Goal: Use online tool/utility: Utilize a website feature to perform a specific function

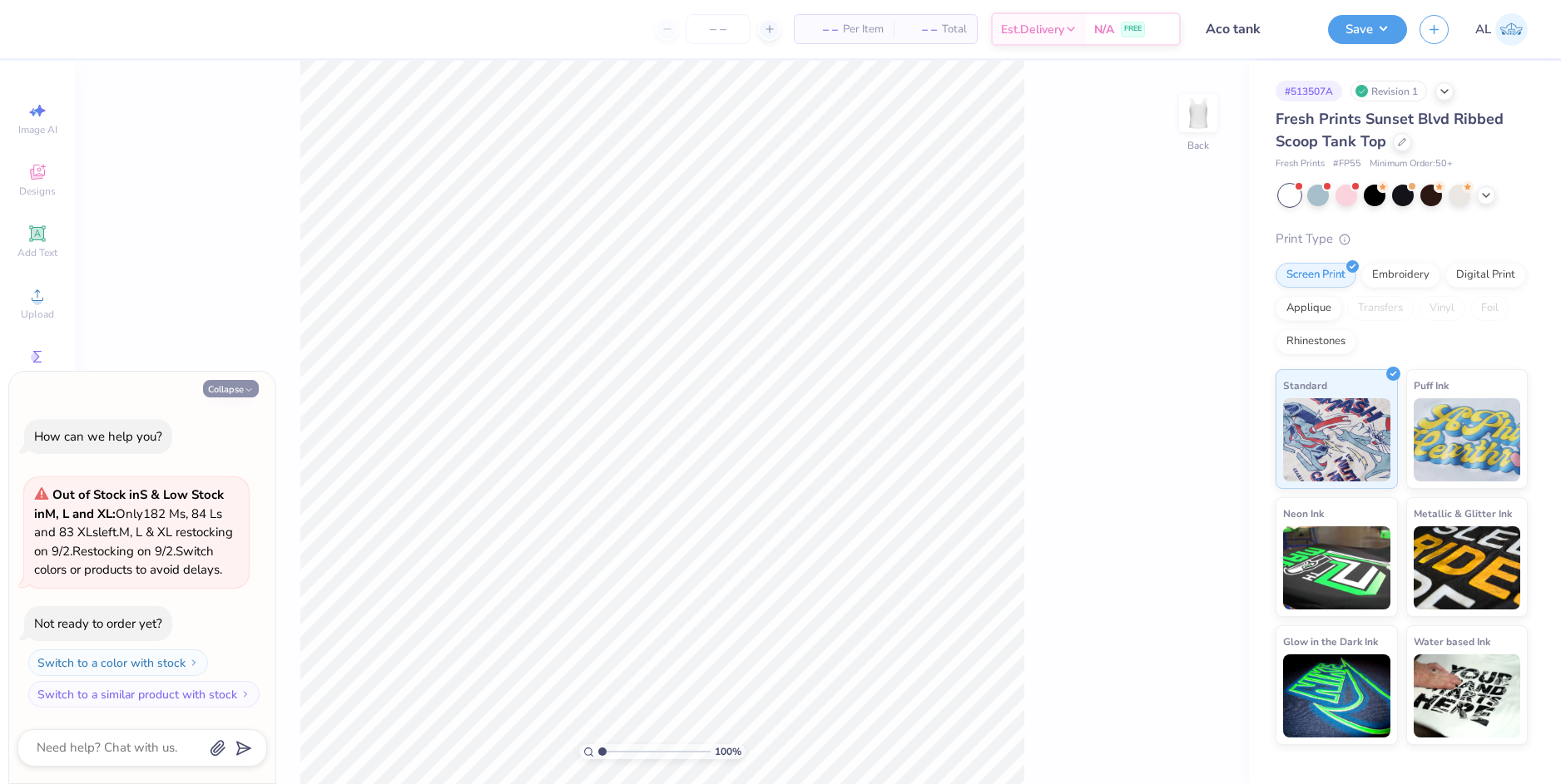
click at [227, 380] on button "Collapse" at bounding box center [231, 389] width 56 height 18
type textarea "x"
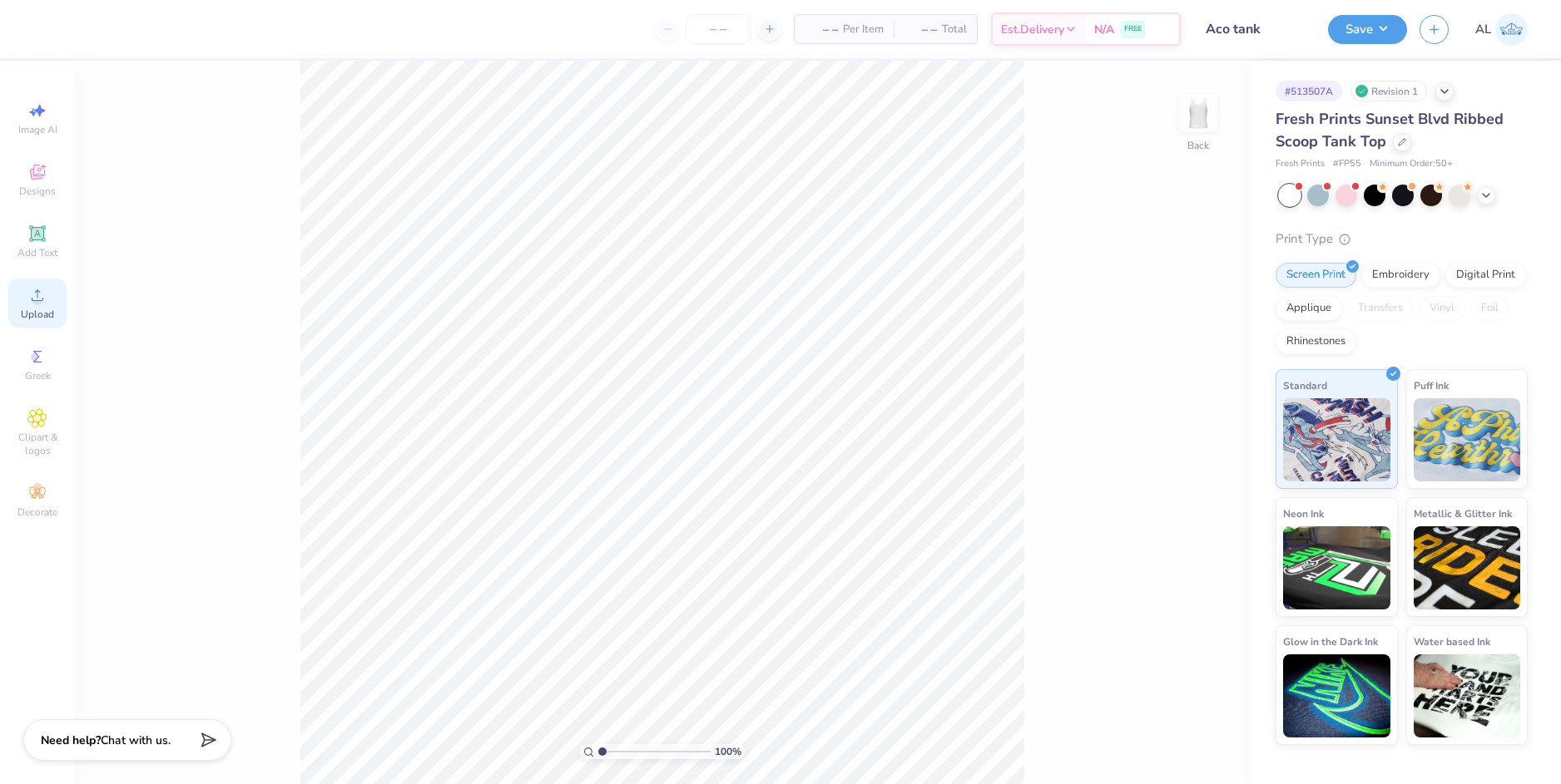
click at [44, 308] on span "Upload" at bounding box center [37, 313] width 33 height 13
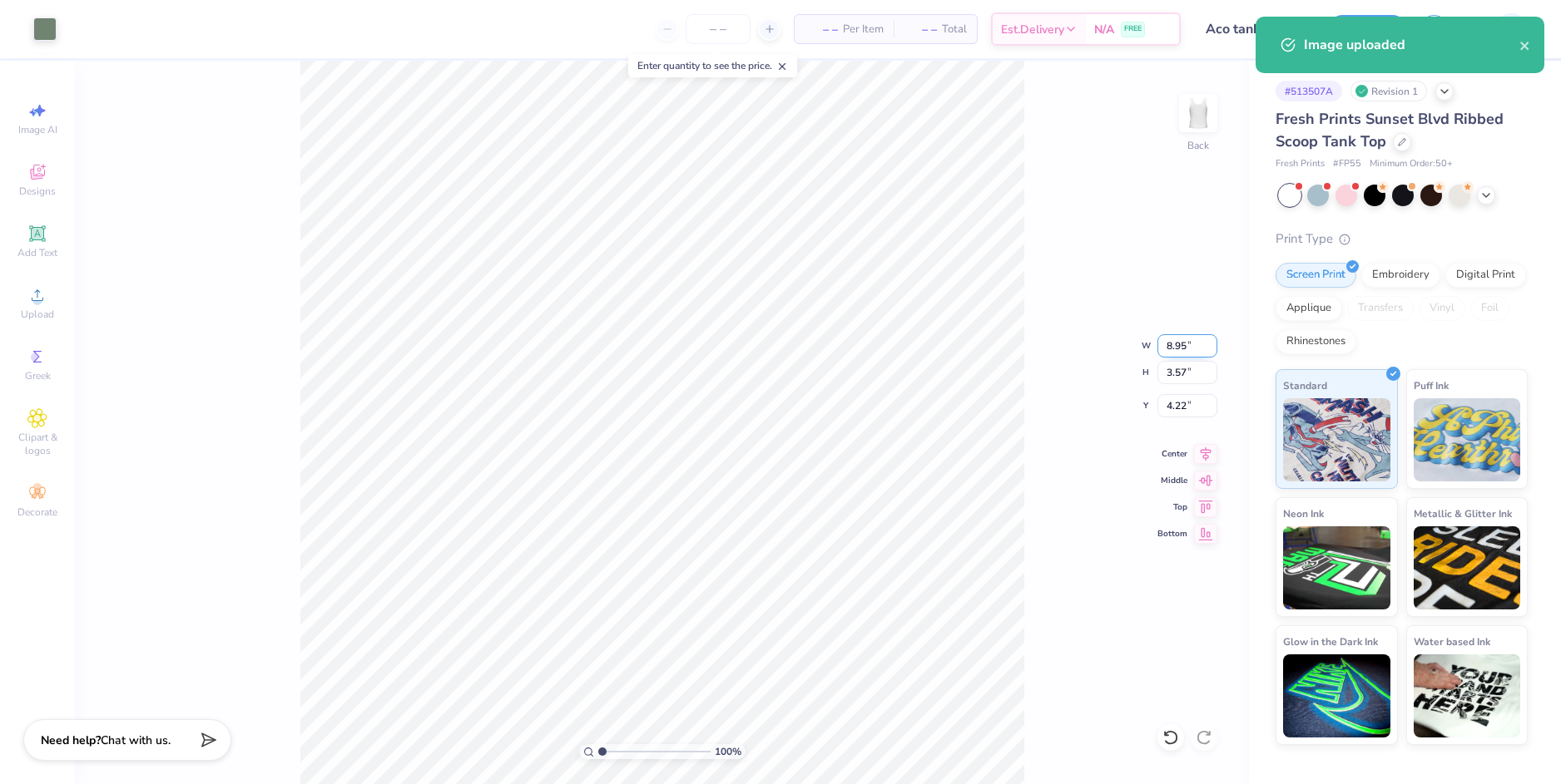
click at [1168, 342] on input "8.95" at bounding box center [1188, 345] width 60 height 23
type input "3.00"
type input "1.20"
click at [1182, 407] on input "5.40" at bounding box center [1188, 405] width 60 height 23
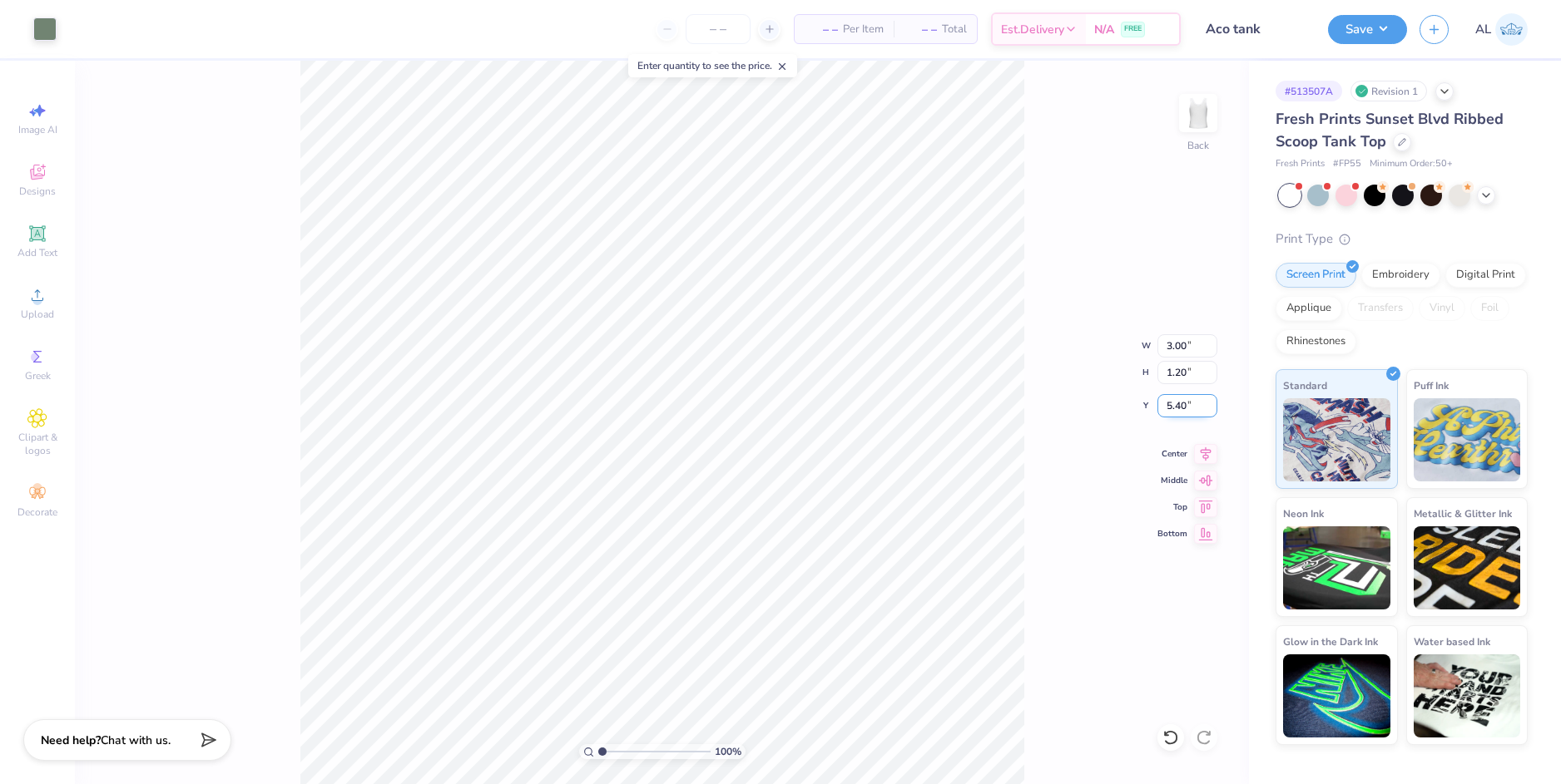
click at [1181, 407] on input "5.40" at bounding box center [1188, 405] width 60 height 23
click at [1175, 407] on input "3" at bounding box center [1188, 405] width 60 height 23
click at [1178, 405] on input "31" at bounding box center [1188, 405] width 60 height 23
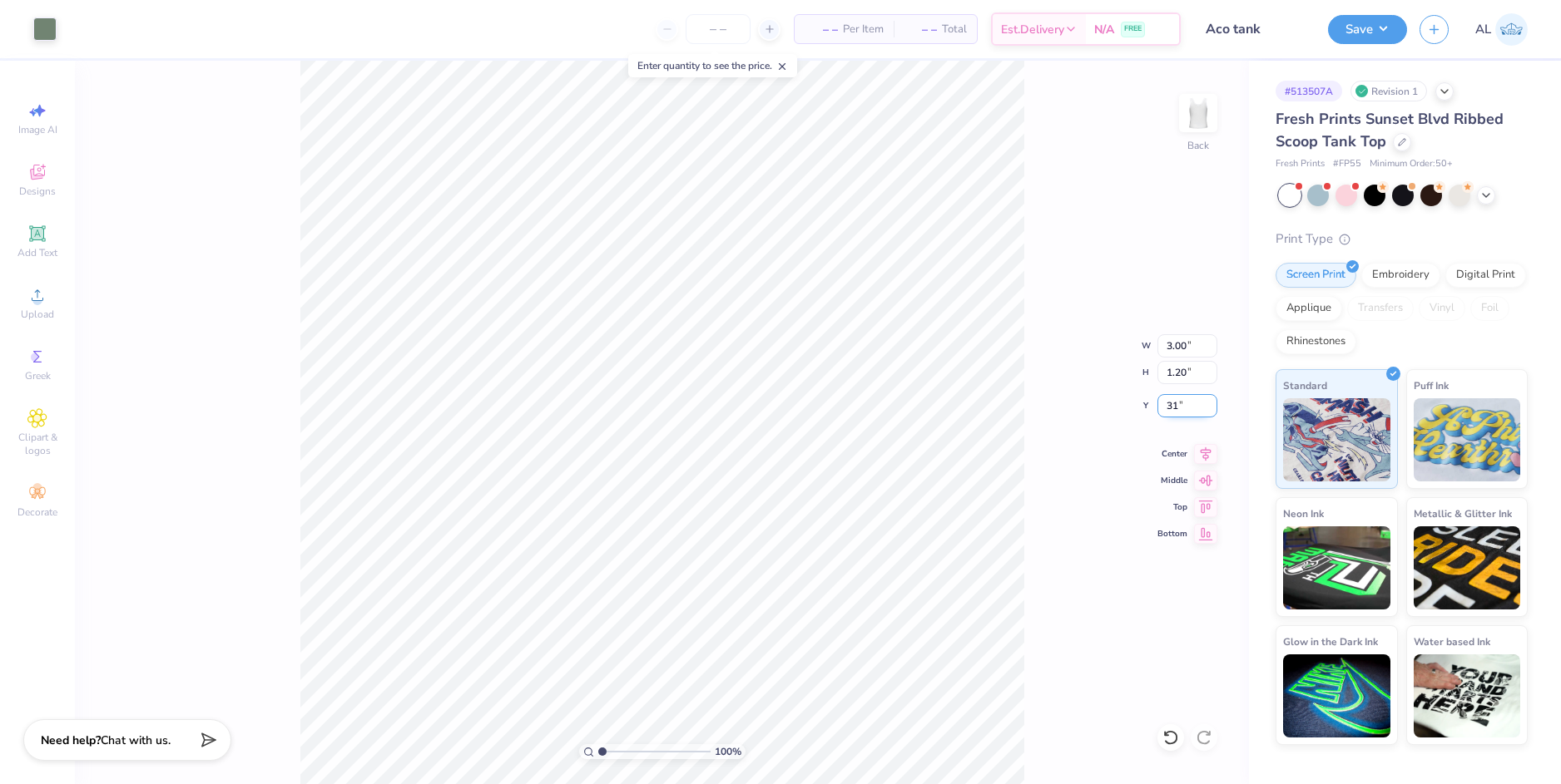
click at [1178, 405] on input "31" at bounding box center [1188, 405] width 60 height 23
type input "1.00"
click at [1181, 369] on input "1.20" at bounding box center [1188, 372] width 60 height 23
click at [1173, 346] on input "3.00" at bounding box center [1188, 345] width 60 height 23
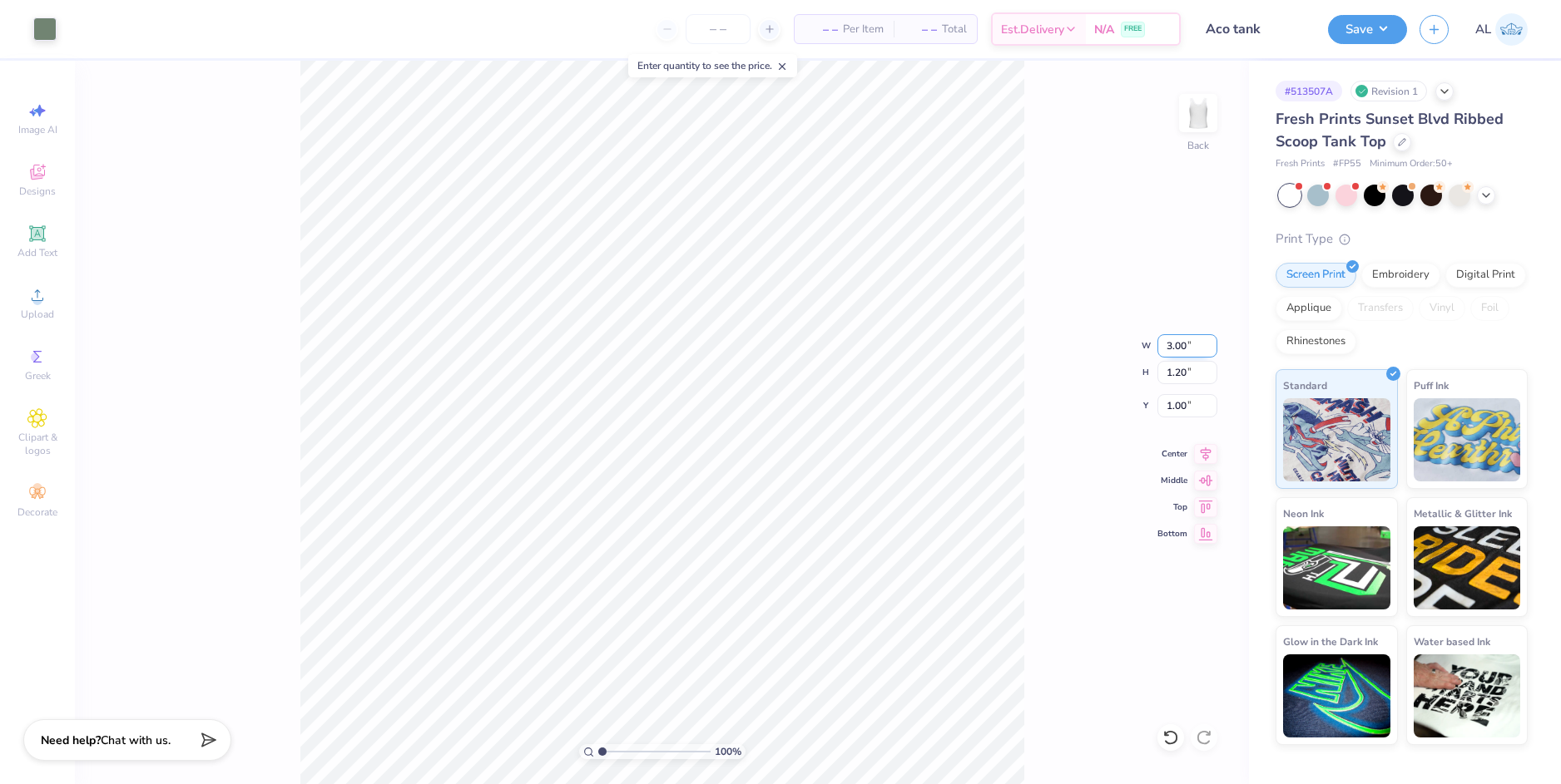
click at [1173, 346] on input "3.00" at bounding box center [1188, 345] width 60 height 23
click at [1173, 347] on input "3.00" at bounding box center [1188, 345] width 60 height 23
type input "2.50"
type input "1.00"
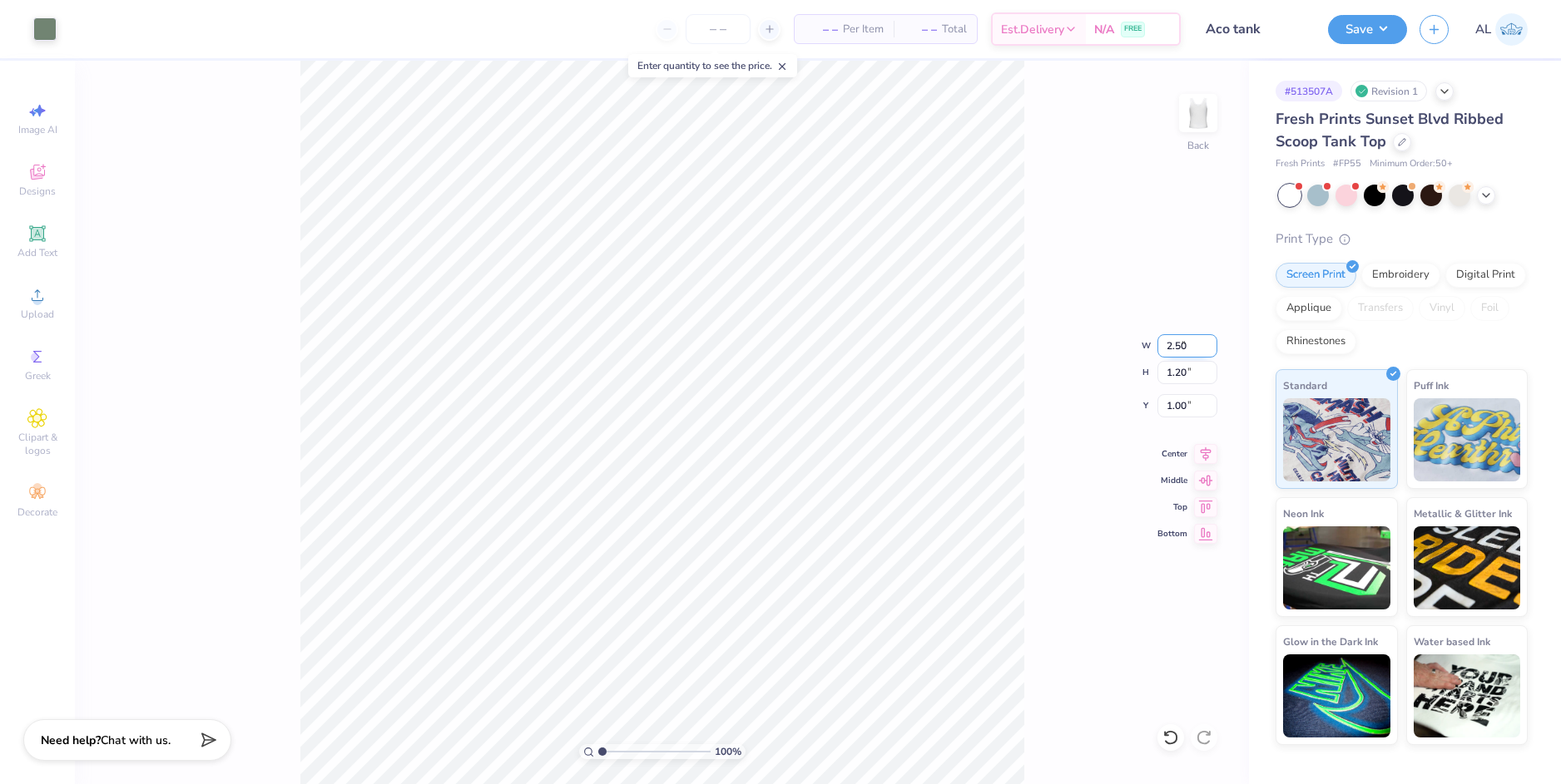
type input "1.10"
click at [1170, 403] on input "1.10" at bounding box center [1188, 405] width 60 height 23
click at [1179, 373] on input "1.00" at bounding box center [1188, 372] width 60 height 23
type input "1.00"
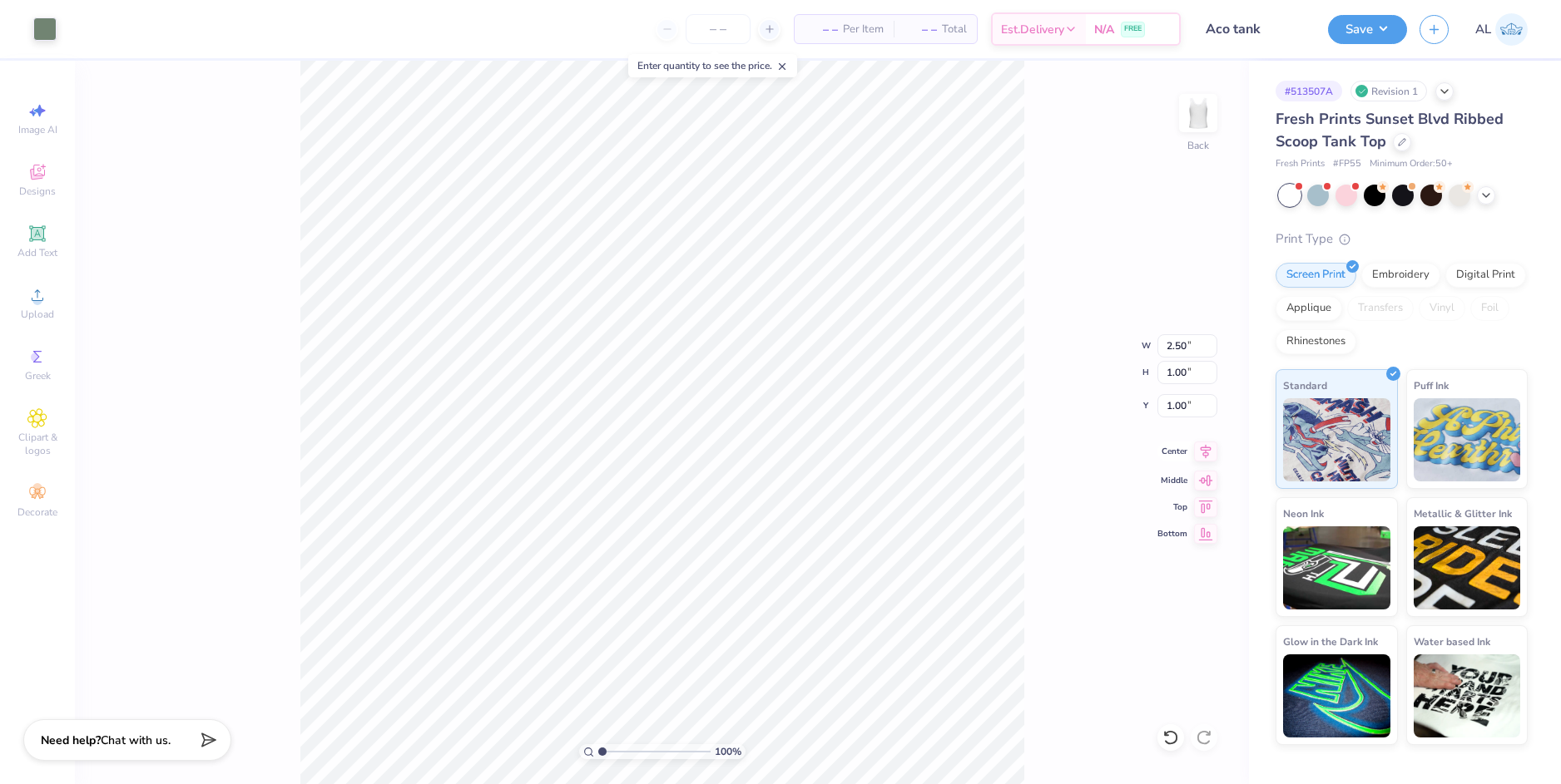
click at [1208, 456] on icon at bounding box center [1205, 452] width 23 height 20
click at [1204, 453] on icon at bounding box center [1205, 452] width 23 height 20
click at [1364, 33] on button "Save" at bounding box center [1366, 27] width 79 height 29
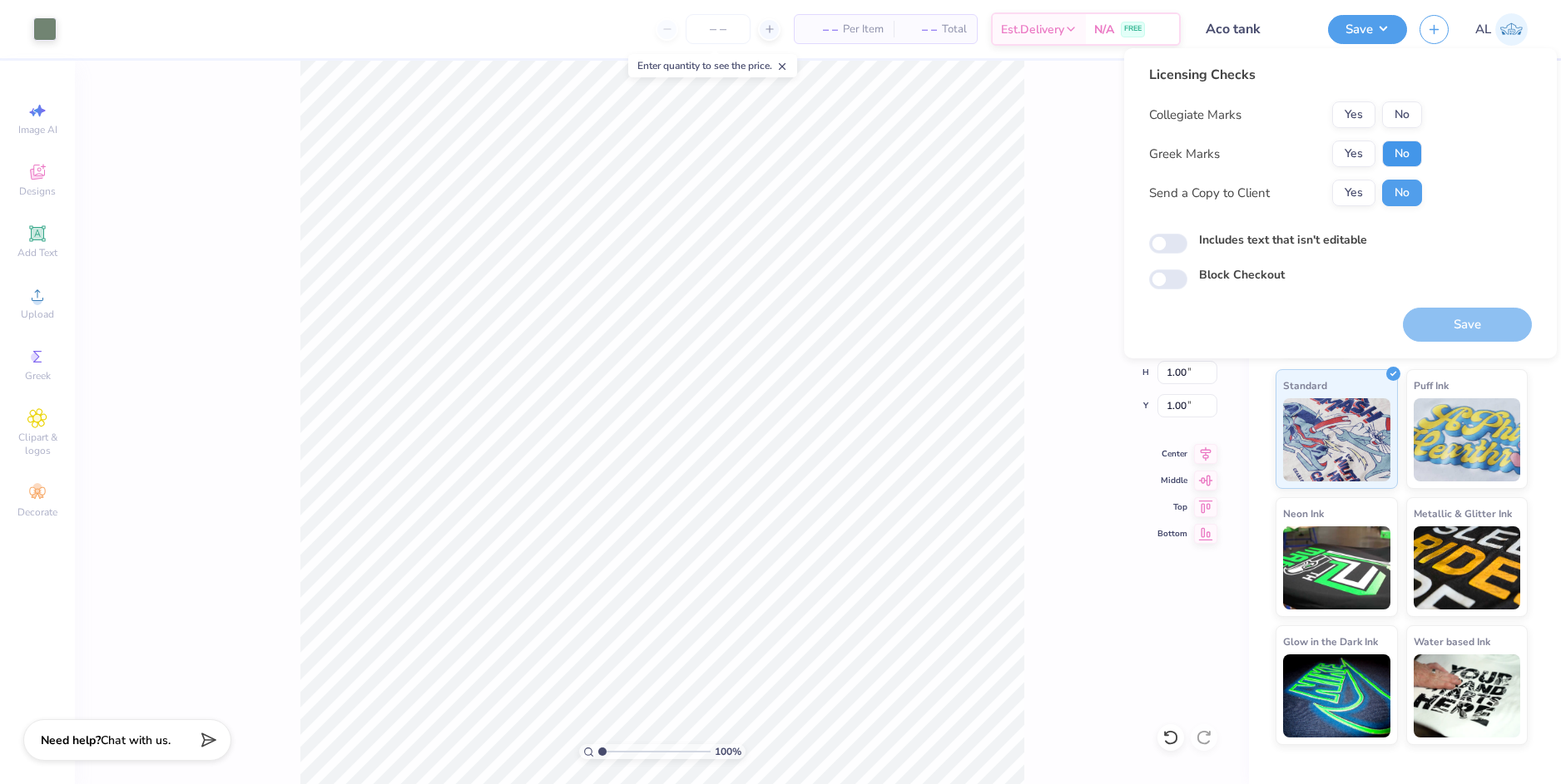
click at [1411, 154] on button "No" at bounding box center [1402, 154] width 40 height 27
click at [1408, 119] on button "No" at bounding box center [1402, 115] width 40 height 27
click at [1361, 198] on button "Yes" at bounding box center [1353, 193] width 43 height 27
click at [1462, 319] on button "Save" at bounding box center [1466, 324] width 129 height 34
